Goal: Information Seeking & Learning: Learn about a topic

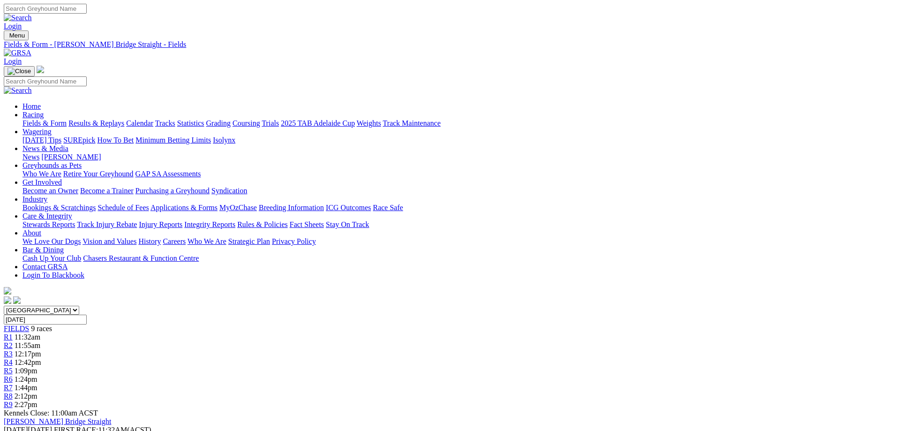
click at [67, 119] on link "Fields & Form" at bounding box center [44, 123] width 44 height 8
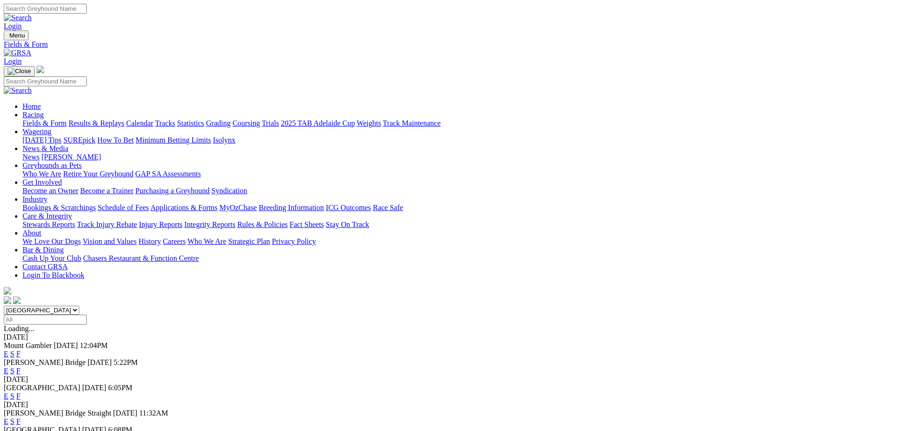
click at [21, 366] on link "F" at bounding box center [18, 370] width 4 height 8
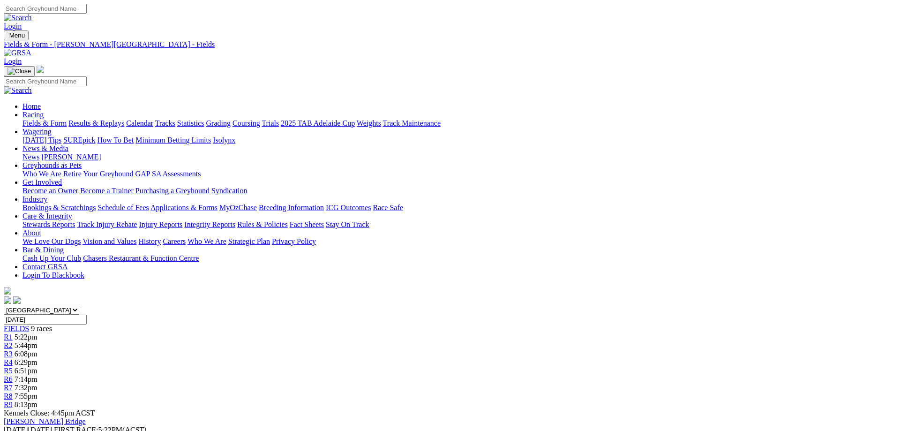
click at [13, 400] on link "R9" at bounding box center [8, 404] width 9 height 8
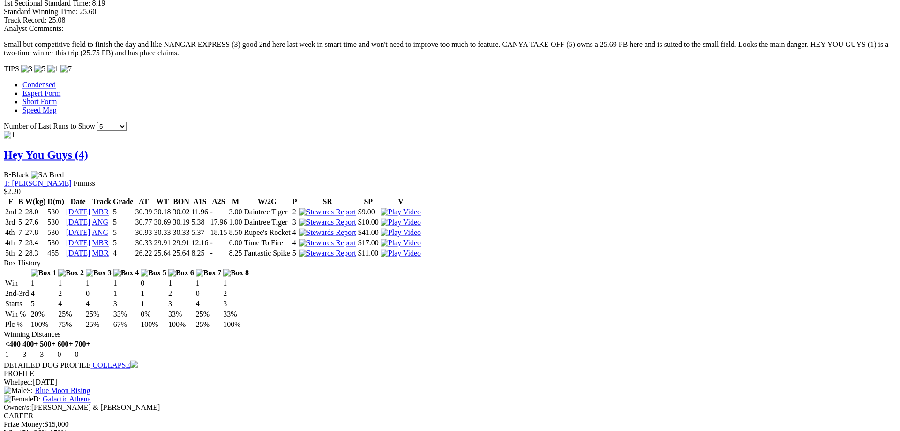
scroll to position [717, 0]
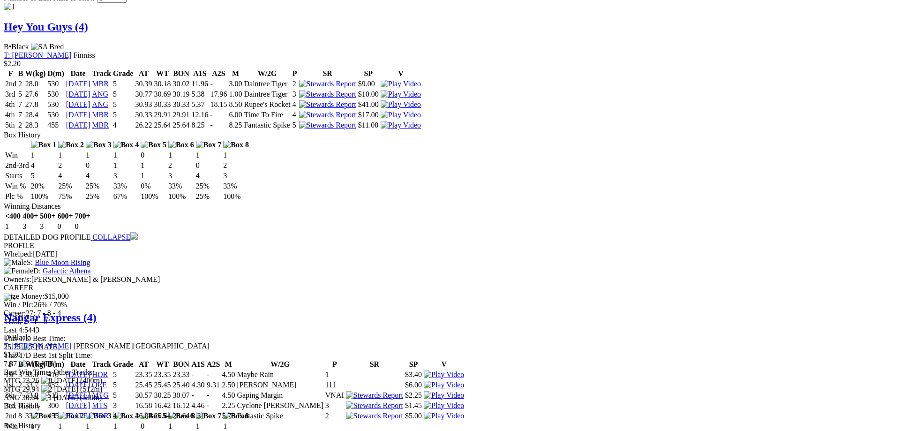
scroll to position [823, 0]
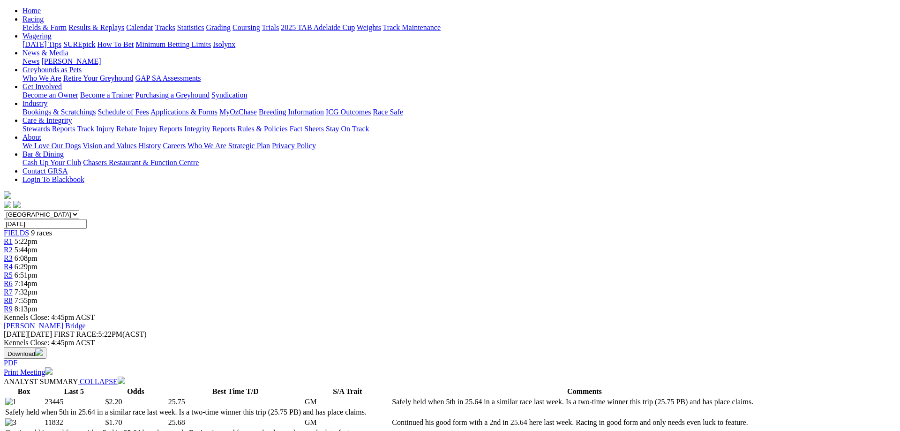
scroll to position [0, 0]
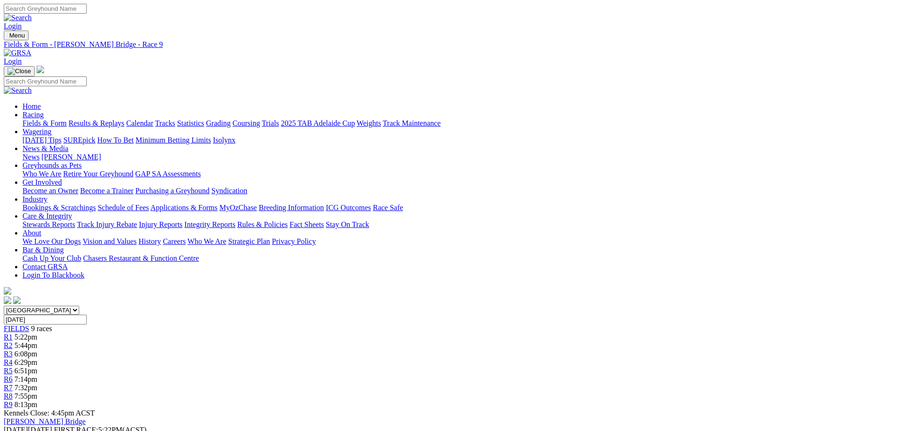
click at [67, 119] on link "Fields & Form" at bounding box center [44, 123] width 44 height 8
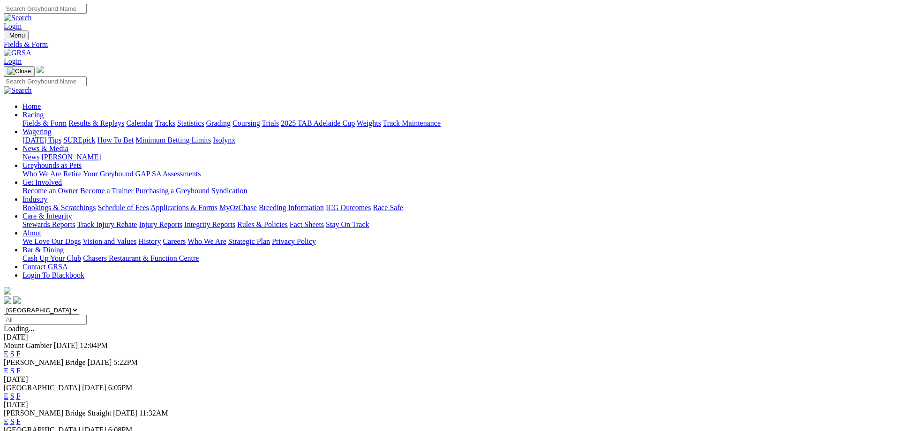
click at [21, 392] on link "F" at bounding box center [18, 396] width 4 height 8
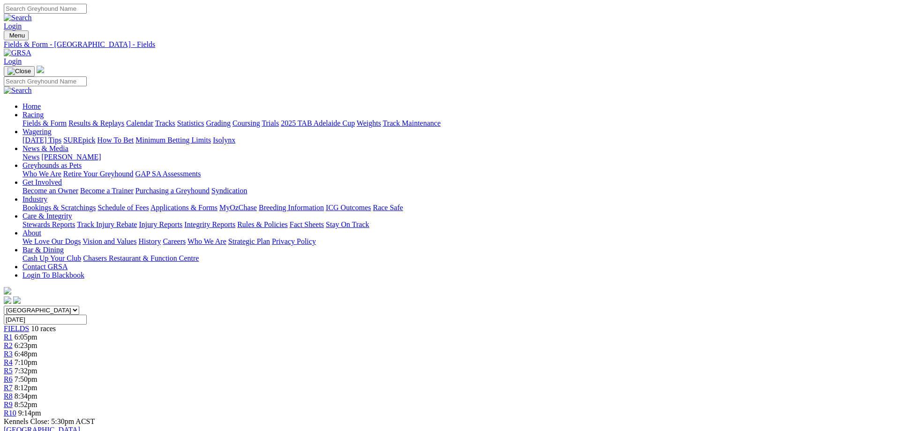
click at [67, 119] on link "Fields & Form" at bounding box center [44, 123] width 44 height 8
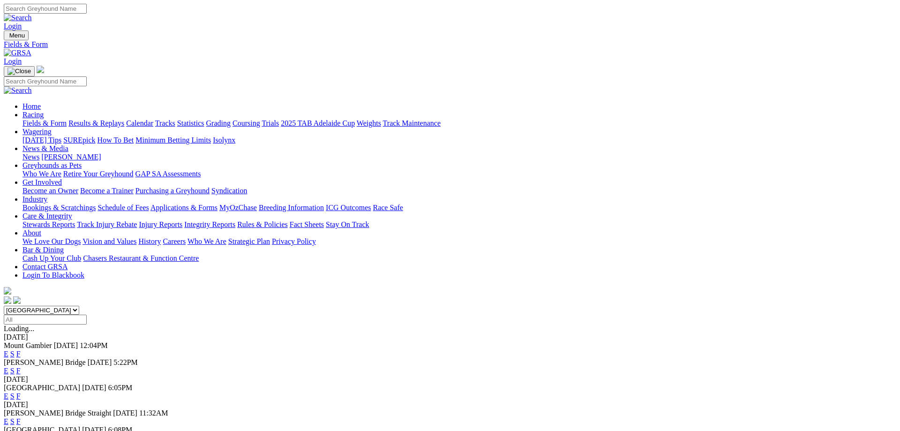
click at [21, 417] on link "F" at bounding box center [18, 421] width 4 height 8
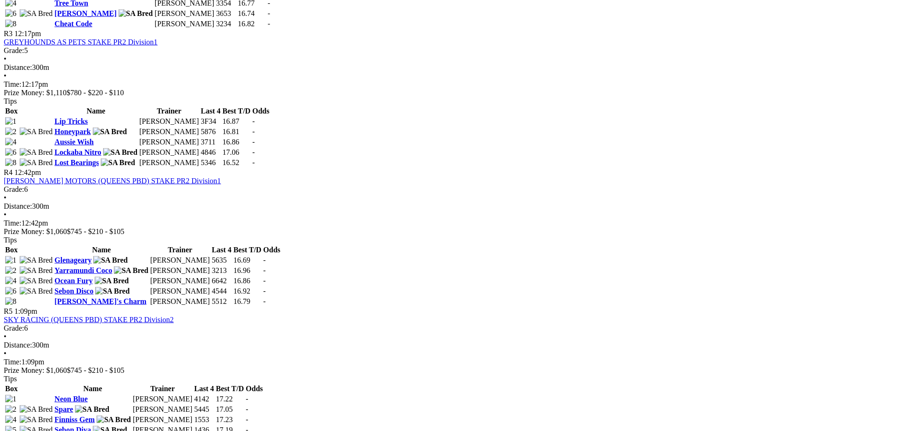
scroll to position [717, 0]
